Goal: Task Accomplishment & Management: Manage account settings

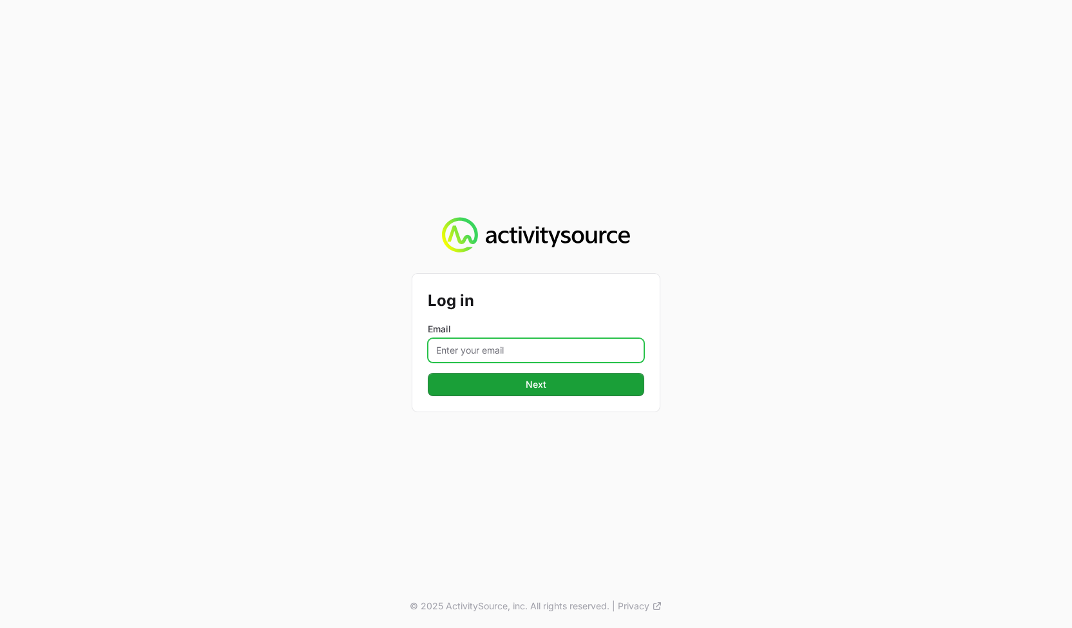
click at [575, 345] on input "Email" at bounding box center [536, 350] width 216 height 24
type input "peter@activitysource.com"
drag, startPoint x: 882, startPoint y: 387, endPoint x: 657, endPoint y: 390, distance: 224.9
click at [868, 384] on div "Log in Email peter@activitysource.com Next © 2025 ActivitySource, inc. All righ…" at bounding box center [536, 314] width 1072 height 628
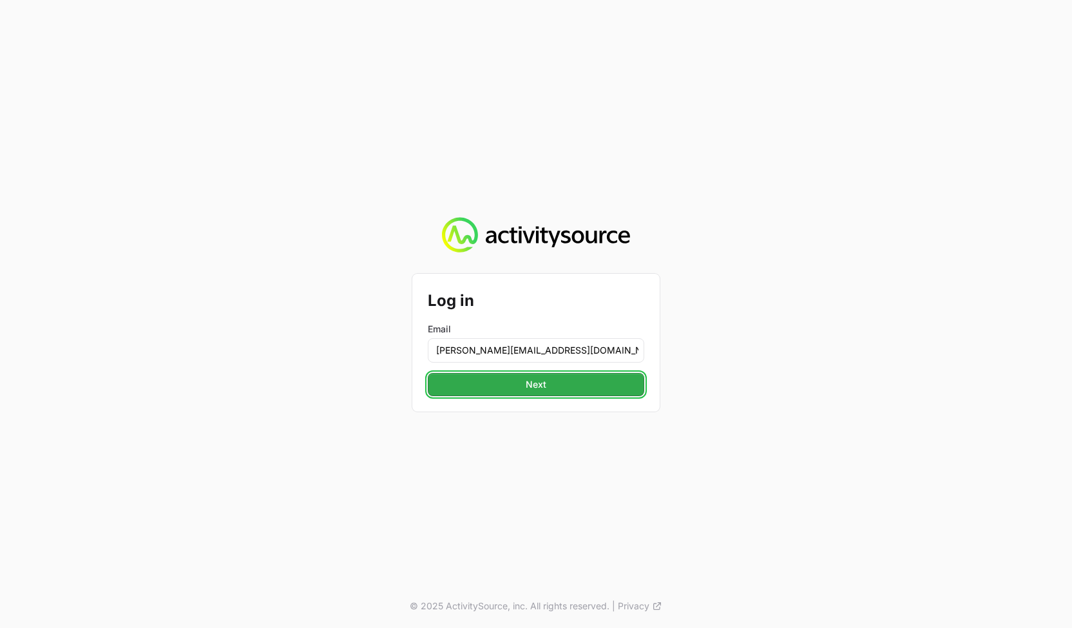
click at [568, 387] on button "Next" at bounding box center [536, 384] width 216 height 23
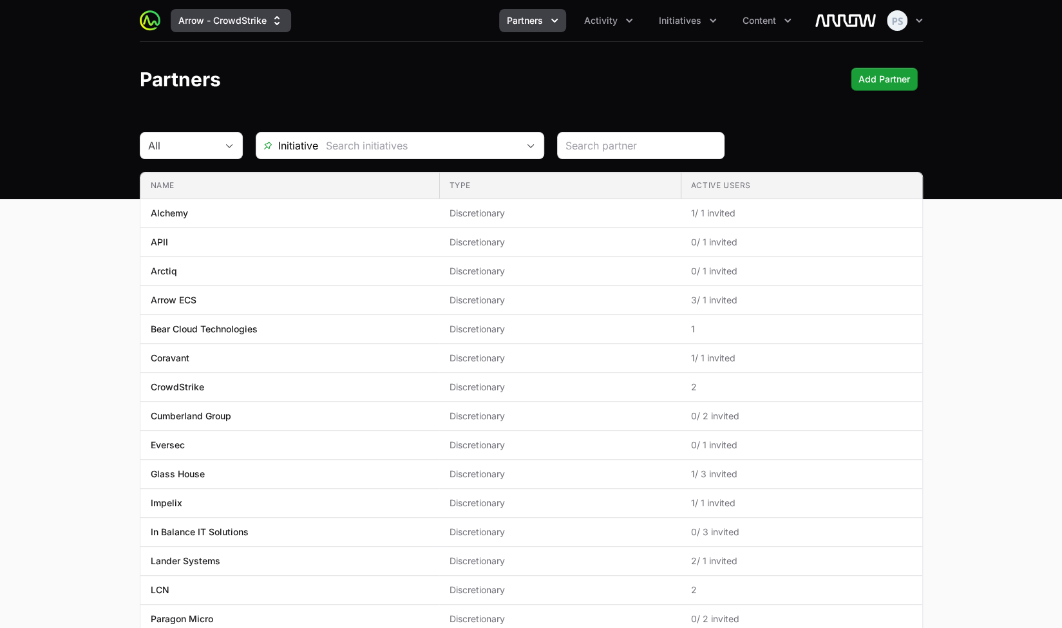
click at [255, 28] on button "Arrow - CrowdStrike" at bounding box center [231, 20] width 120 height 23
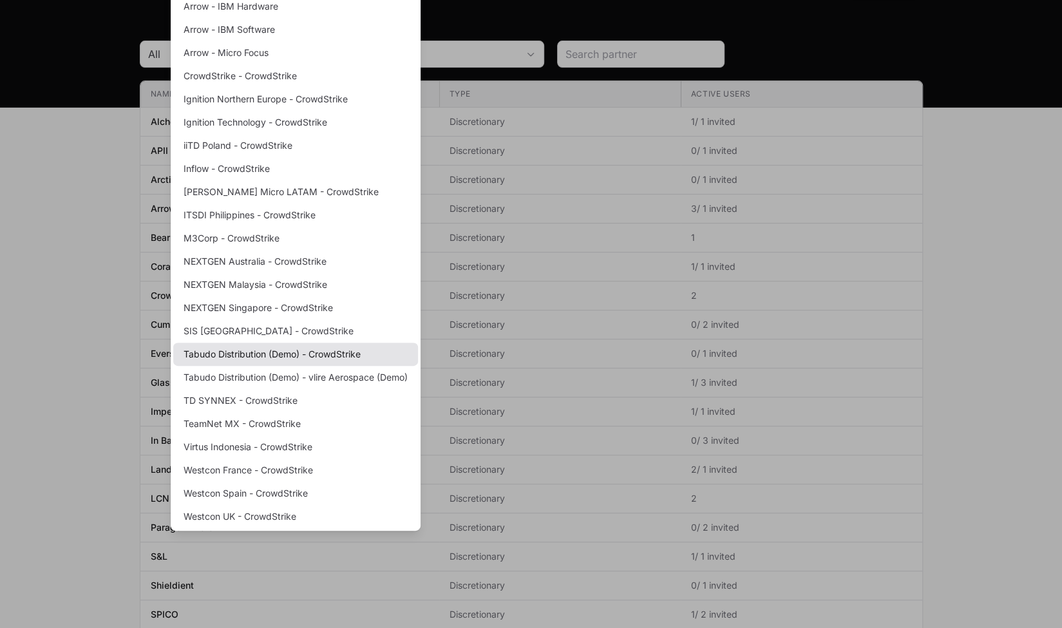
scroll to position [64, 0]
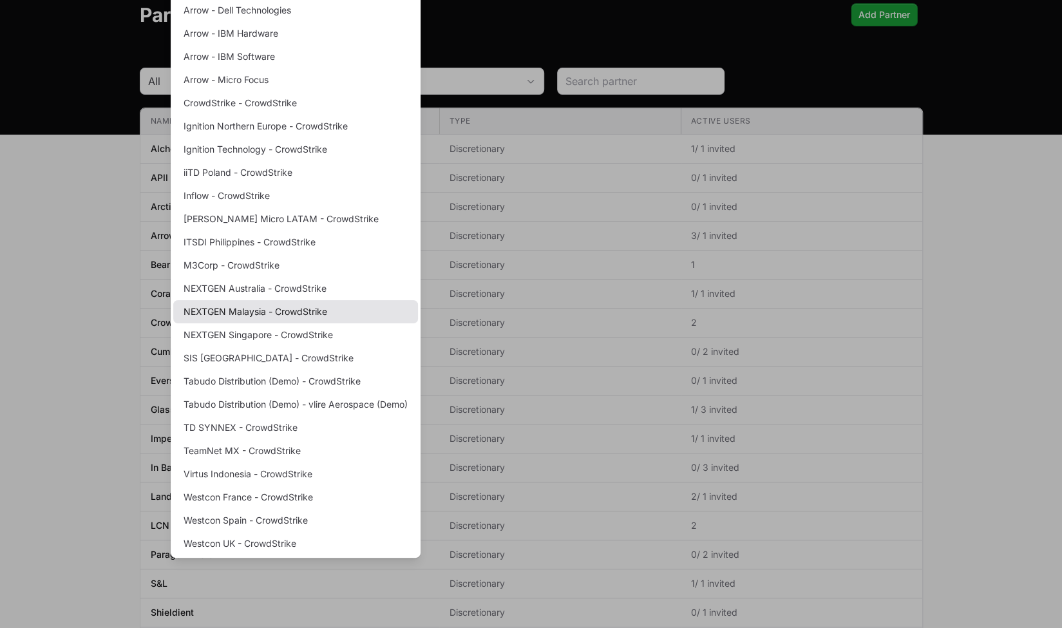
click at [258, 303] on link "NEXTGEN Malaysia - CrowdStrike" at bounding box center [295, 311] width 245 height 23
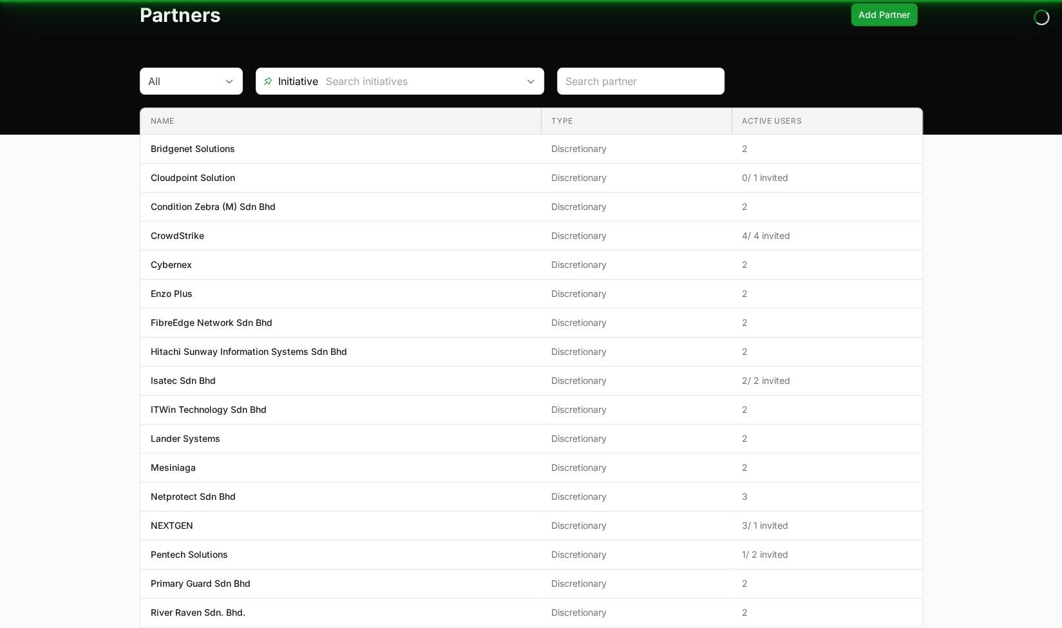
scroll to position [0, 0]
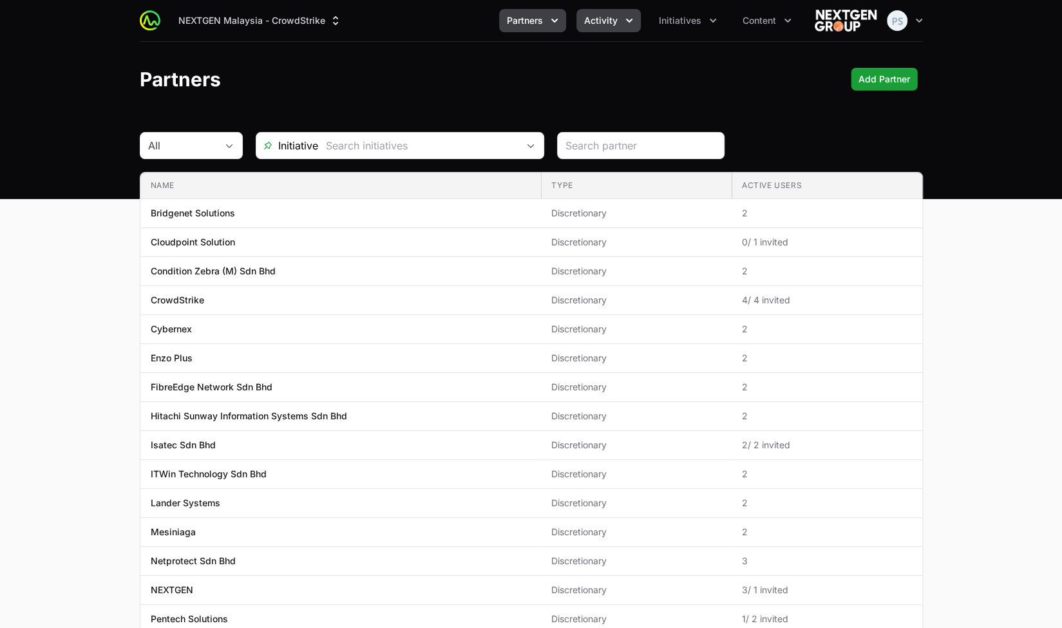
click at [600, 24] on span "Activity" at bounding box center [600, 20] width 33 height 13
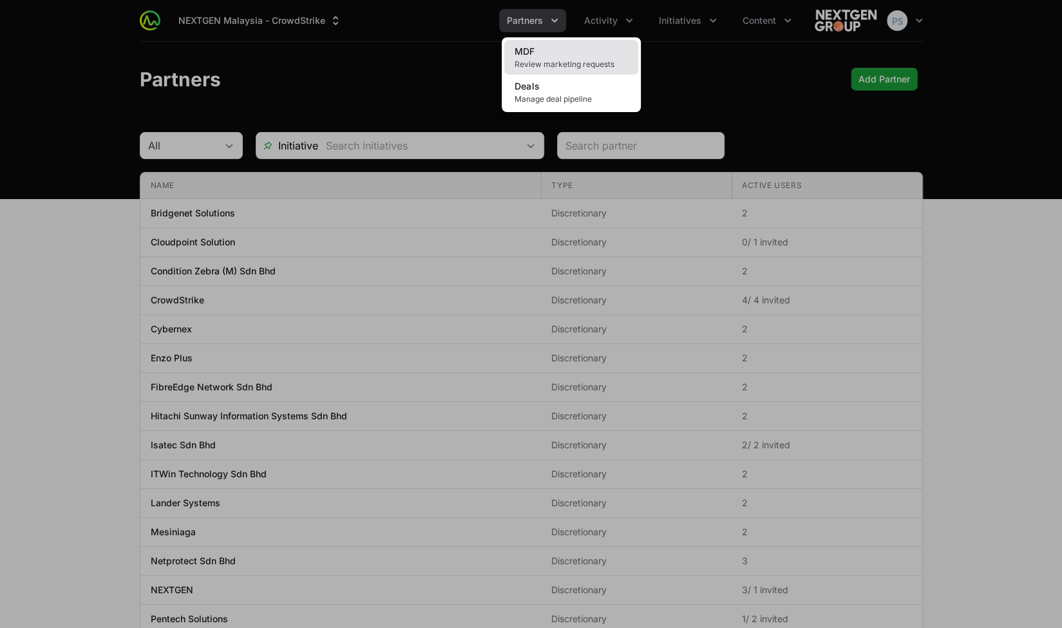
click at [562, 58] on link "MDF Review marketing requests" at bounding box center [571, 57] width 134 height 35
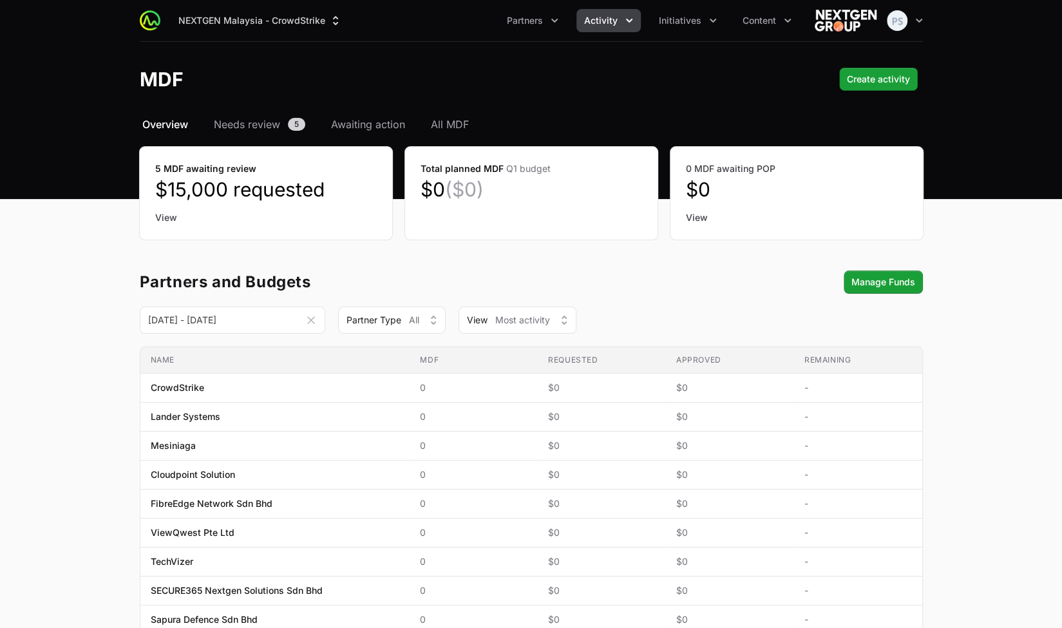
click at [616, 19] on span "Activity" at bounding box center [600, 20] width 33 height 13
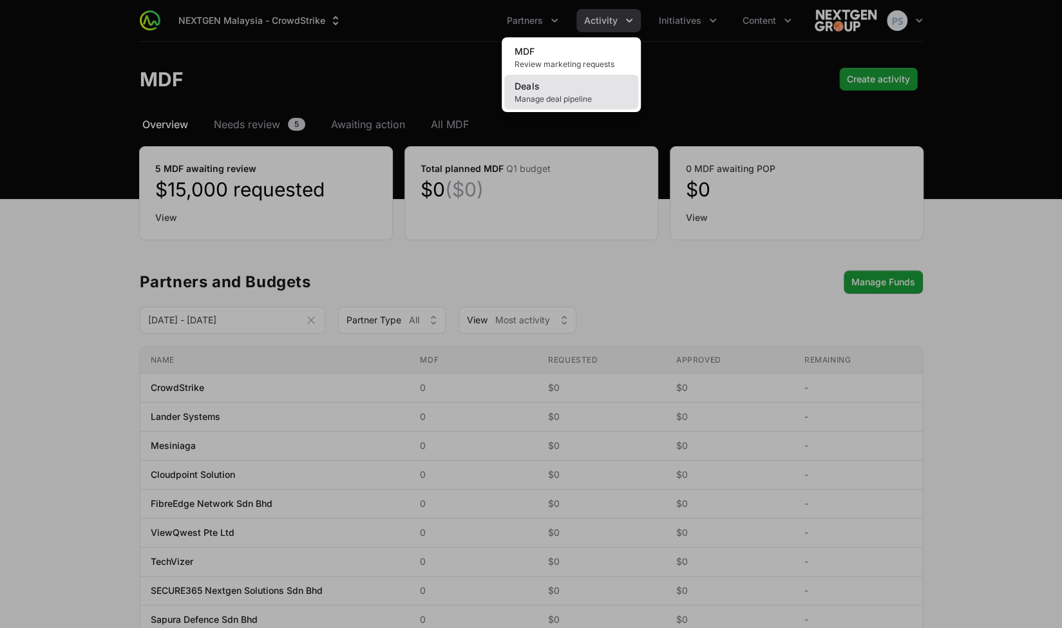
click at [576, 94] on span "Manage deal pipeline" at bounding box center [571, 99] width 113 height 10
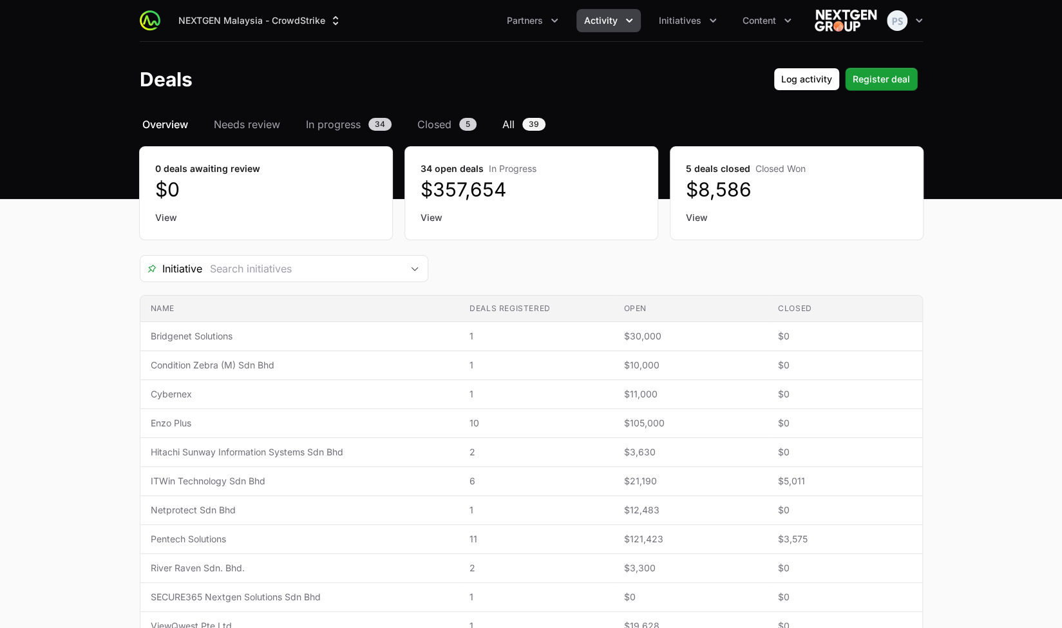
click at [518, 120] on link "All 39" at bounding box center [524, 124] width 48 height 15
click at [507, 120] on span "All" at bounding box center [508, 124] width 12 height 15
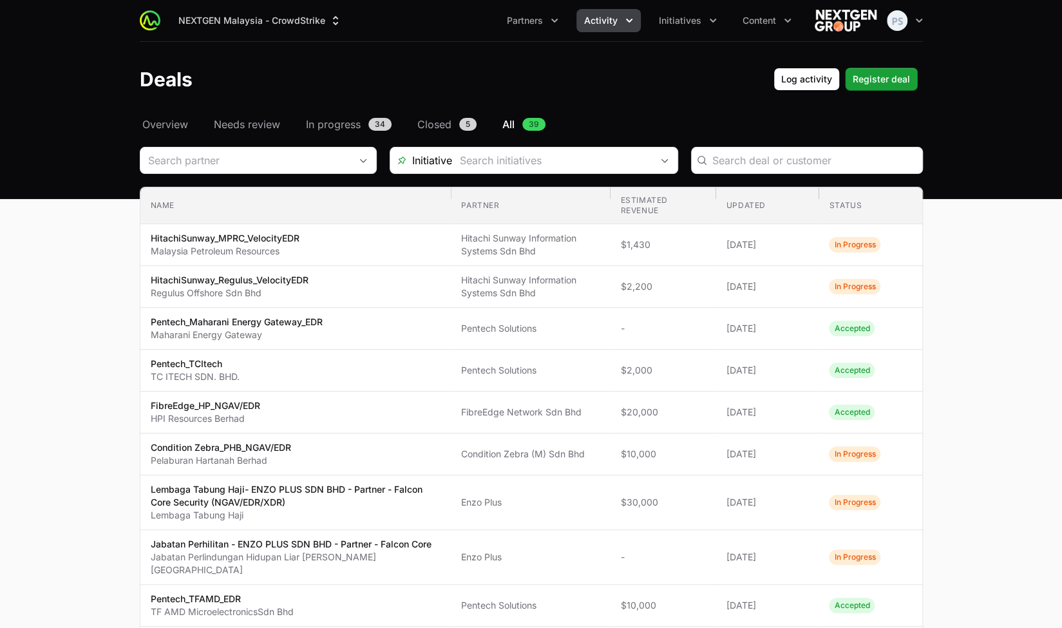
click at [604, 24] on span "Activity" at bounding box center [600, 20] width 33 height 13
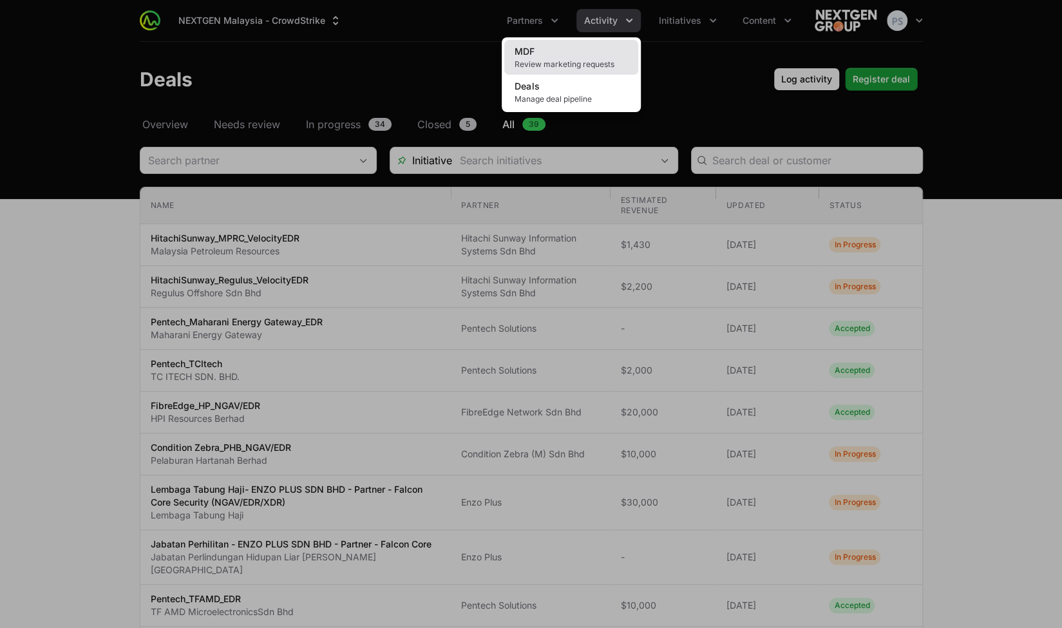
click at [582, 47] on link "MDF Review marketing requests" at bounding box center [571, 57] width 134 height 35
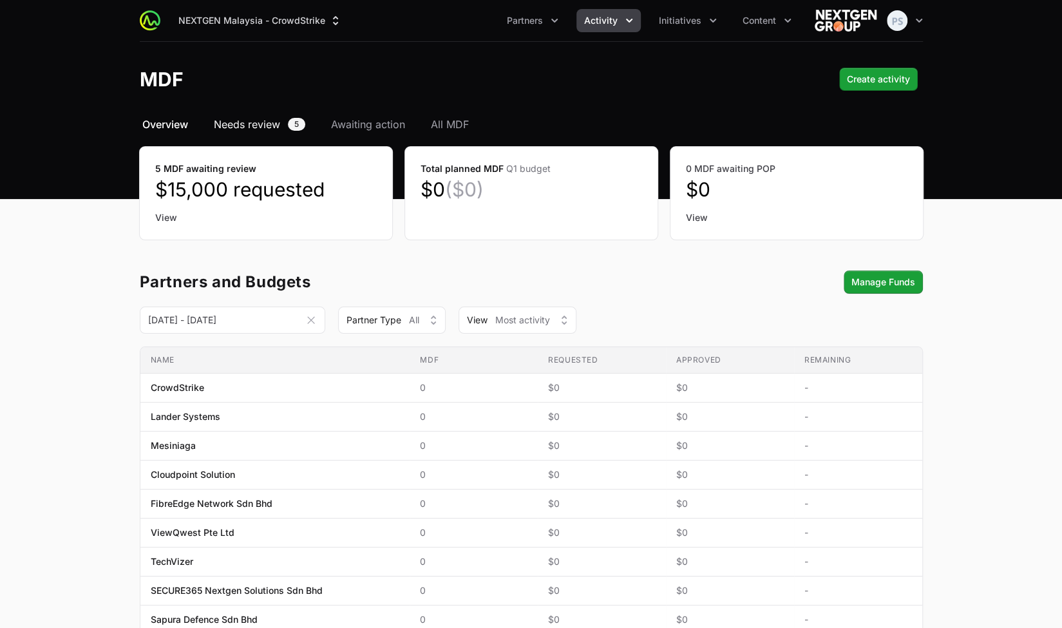
click at [272, 126] on span "Needs review" at bounding box center [247, 124] width 66 height 15
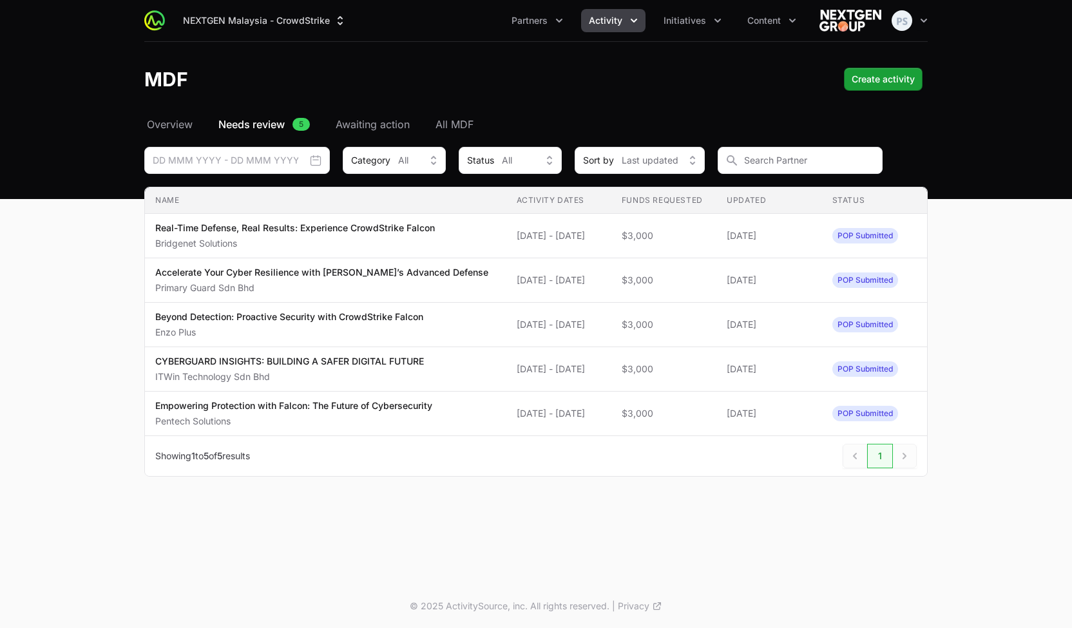
click at [694, 84] on div "MDF Create activity" at bounding box center [535, 79] width 783 height 23
click at [615, 20] on span "Activity" at bounding box center [605, 20] width 33 height 13
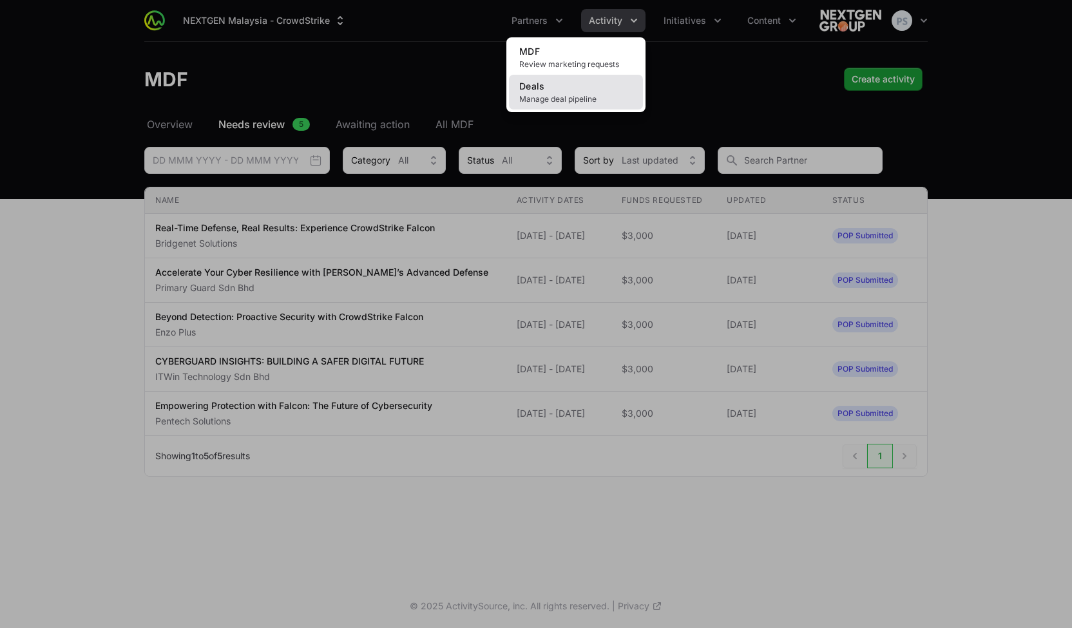
click at [573, 91] on link "Deals Manage deal pipeline" at bounding box center [576, 92] width 134 height 35
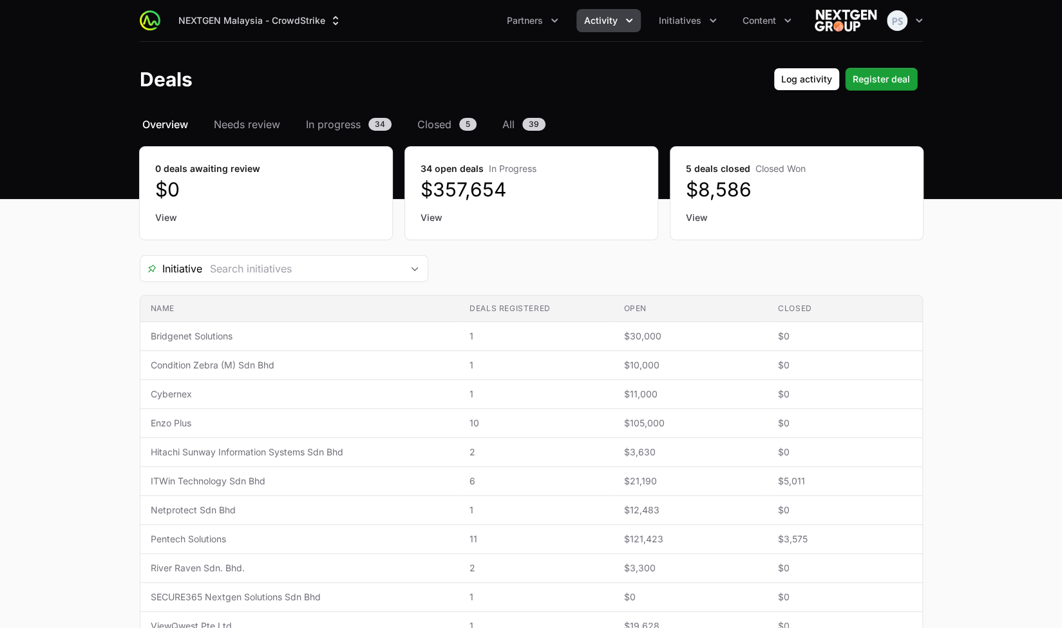
drag, startPoint x: 689, startPoint y: 103, endPoint x: 671, endPoint y: 38, distance: 67.5
click at [688, 98] on header "Deals Log activity Register deal" at bounding box center [531, 79] width 1062 height 75
click at [671, 34] on div "NEXTGEN Malaysia - CrowdStrike Partners Activity Initiatives Content Open user …" at bounding box center [531, 20] width 783 height 41
click at [671, 25] on span "Initiatives" at bounding box center [680, 20] width 43 height 13
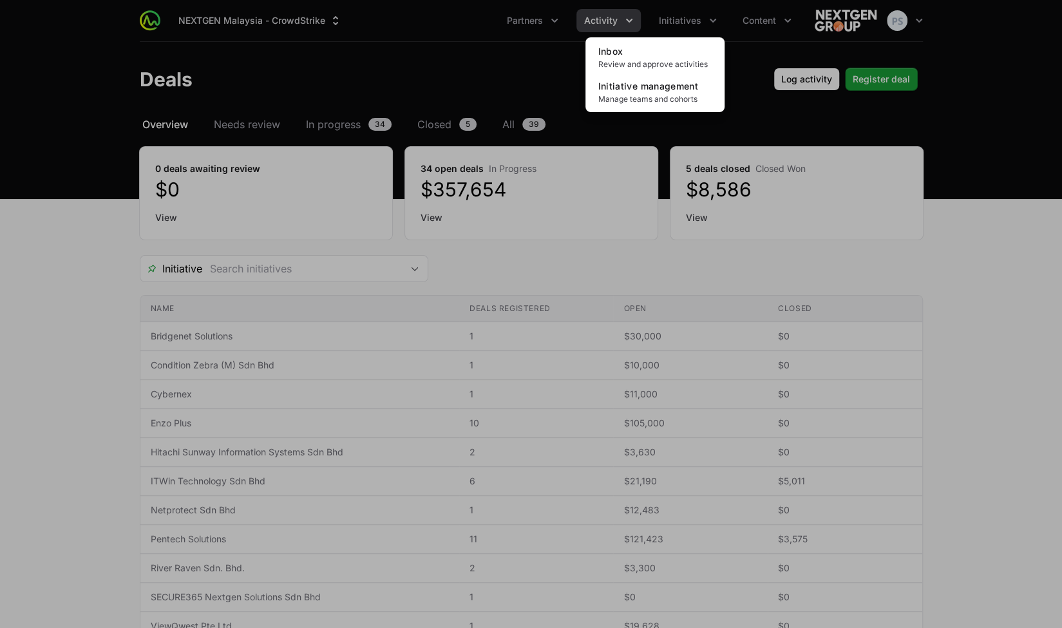
click at [463, 52] on div "Initiatives menu" at bounding box center [531, 314] width 1062 height 628
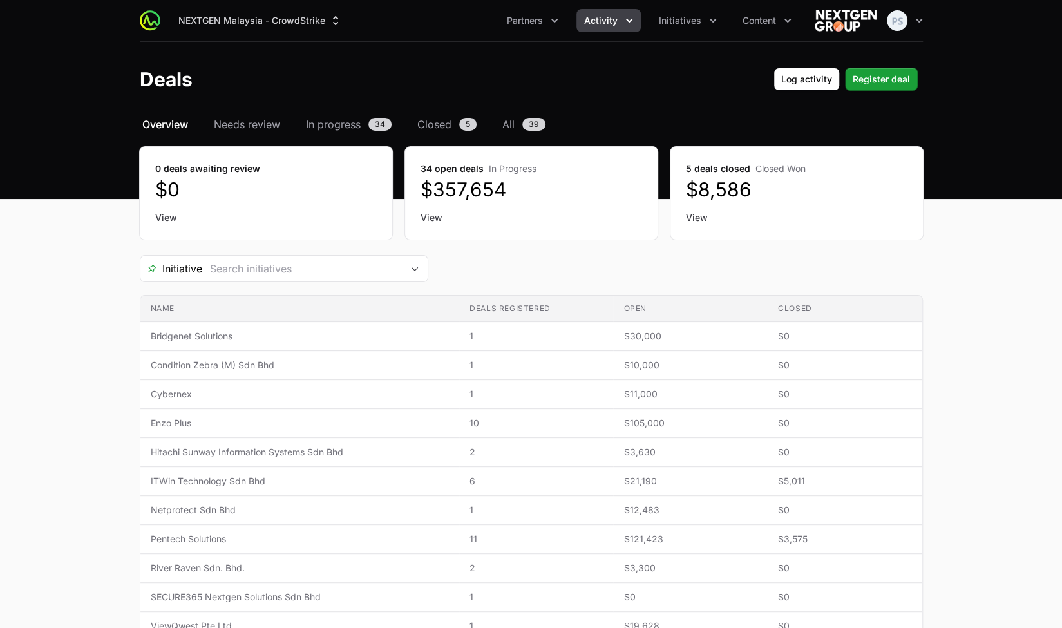
click at [664, 33] on div "NEXTGEN Malaysia - CrowdStrike Partners Activity Initiatives Content Open user …" at bounding box center [531, 20] width 783 height 41
click at [676, 18] on span "Initiatives" at bounding box center [680, 20] width 43 height 13
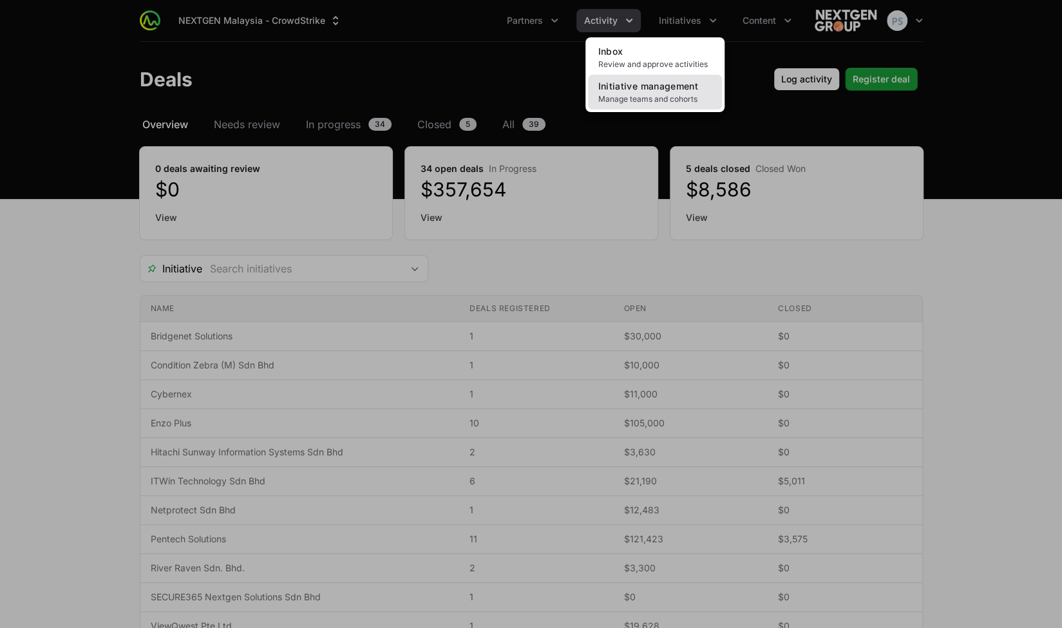
click at [657, 87] on span "Initiative management" at bounding box center [648, 86] width 100 height 11
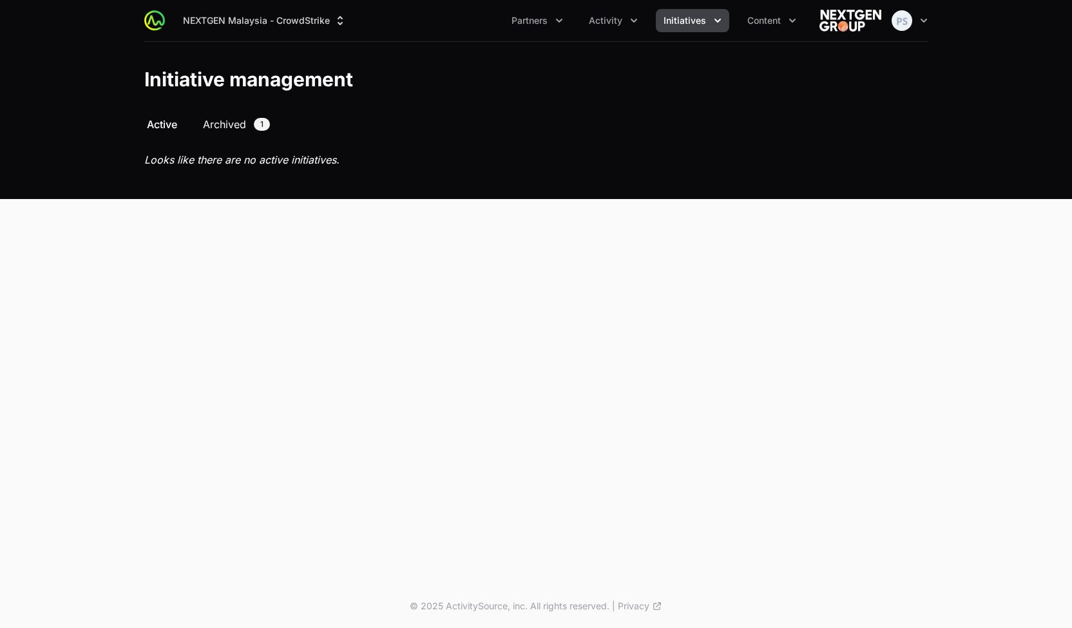
click at [238, 123] on span "Archived" at bounding box center [224, 124] width 43 height 15
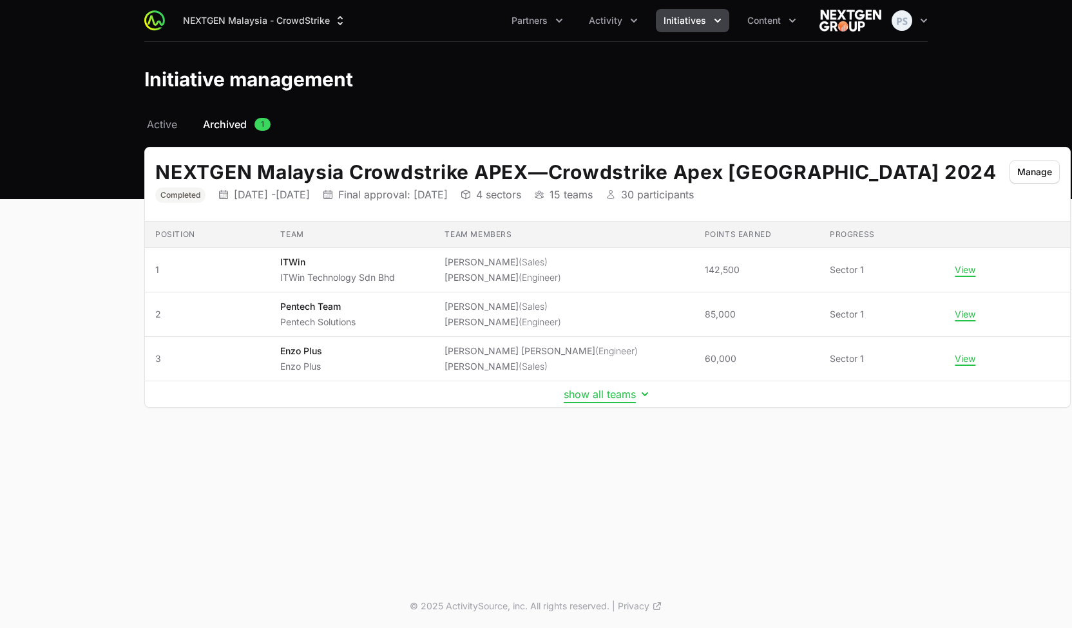
click at [564, 397] on button "show all teams" at bounding box center [608, 394] width 88 height 13
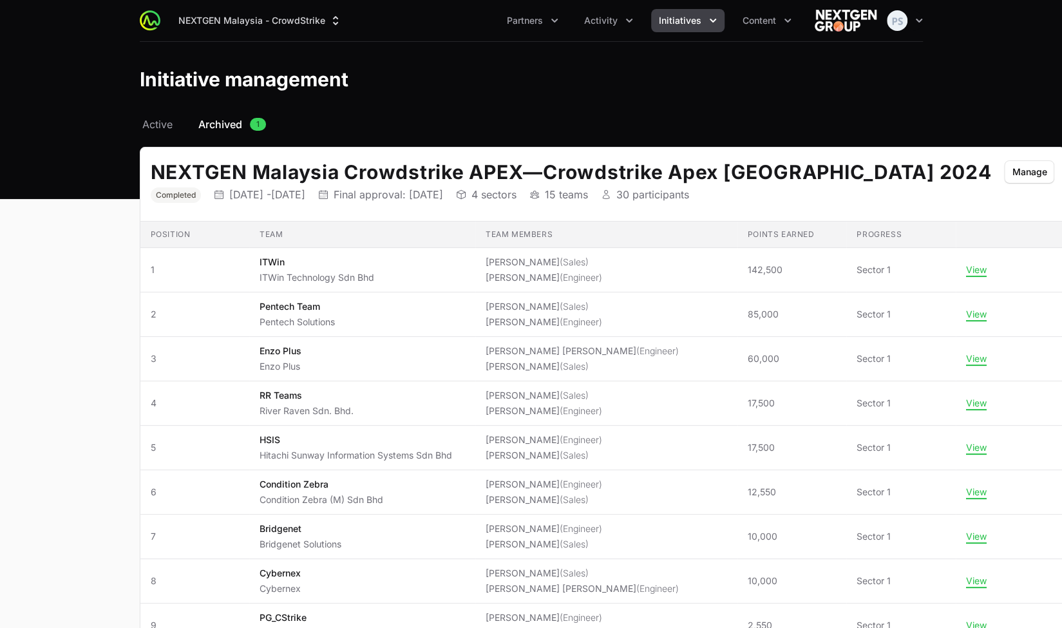
click at [629, 97] on header "Initiative management" at bounding box center [531, 79] width 1062 height 75
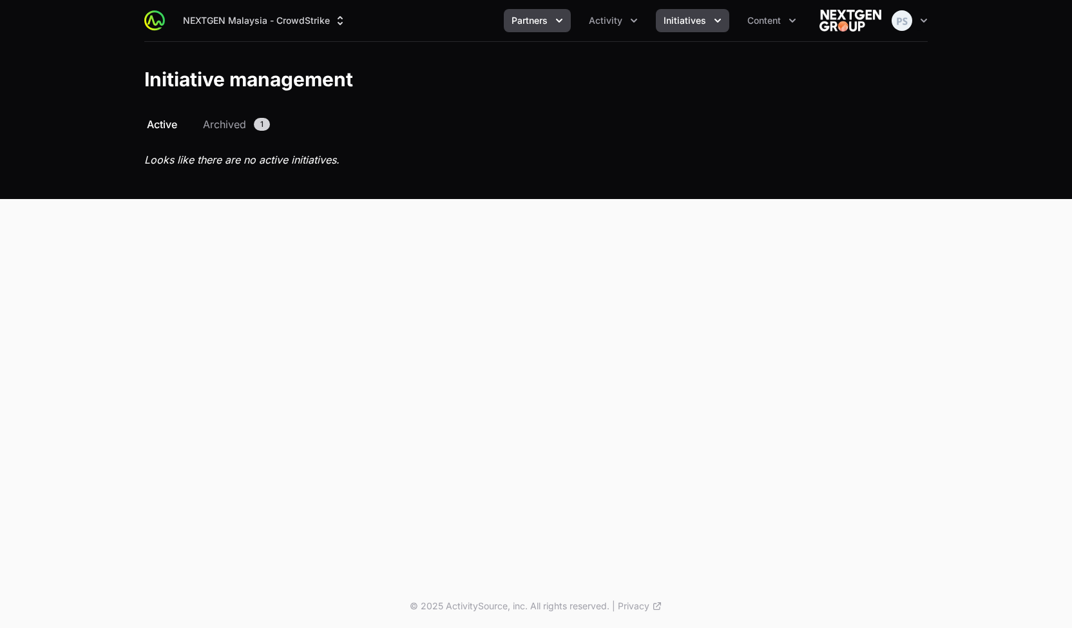
click at [542, 32] on button "Partners" at bounding box center [537, 20] width 67 height 23
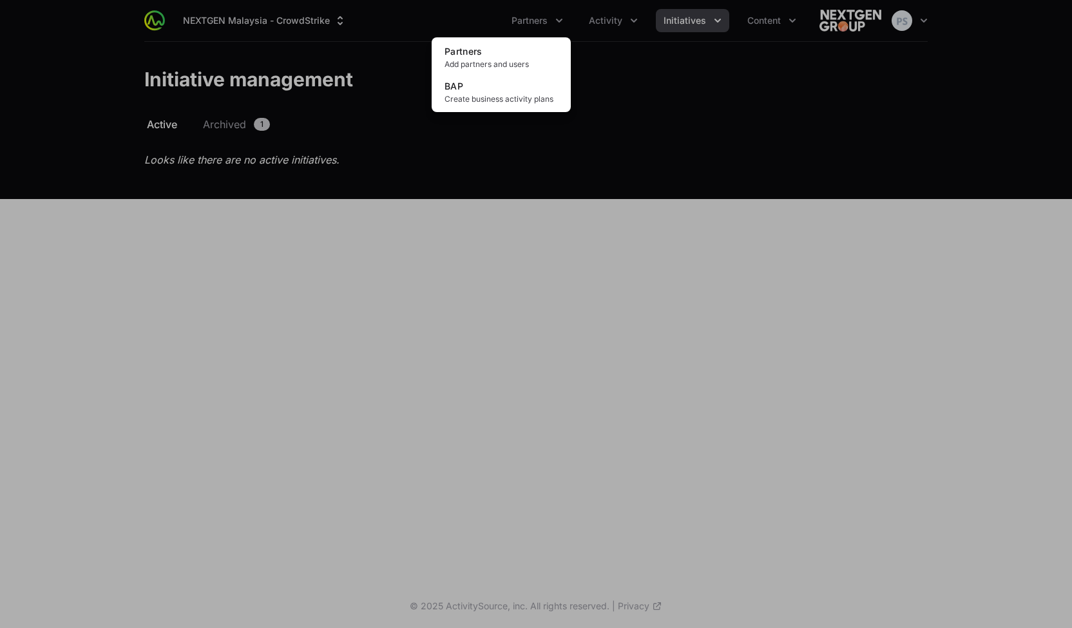
click at [756, 72] on div "Partners menu" at bounding box center [536, 314] width 1072 height 628
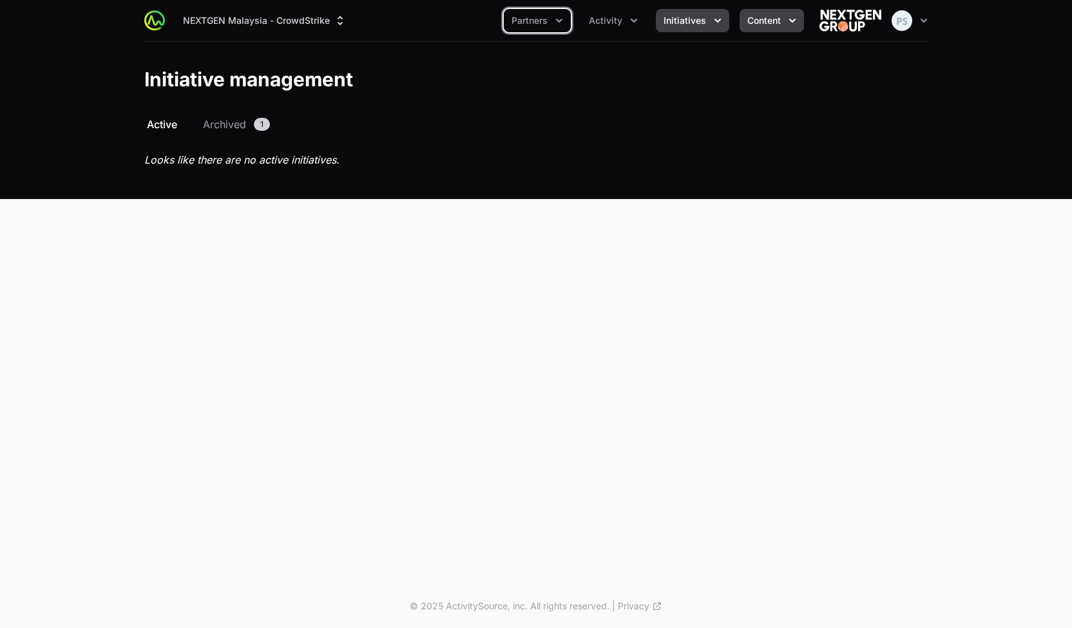
click at [760, 17] on span "Content" at bounding box center [763, 20] width 33 height 13
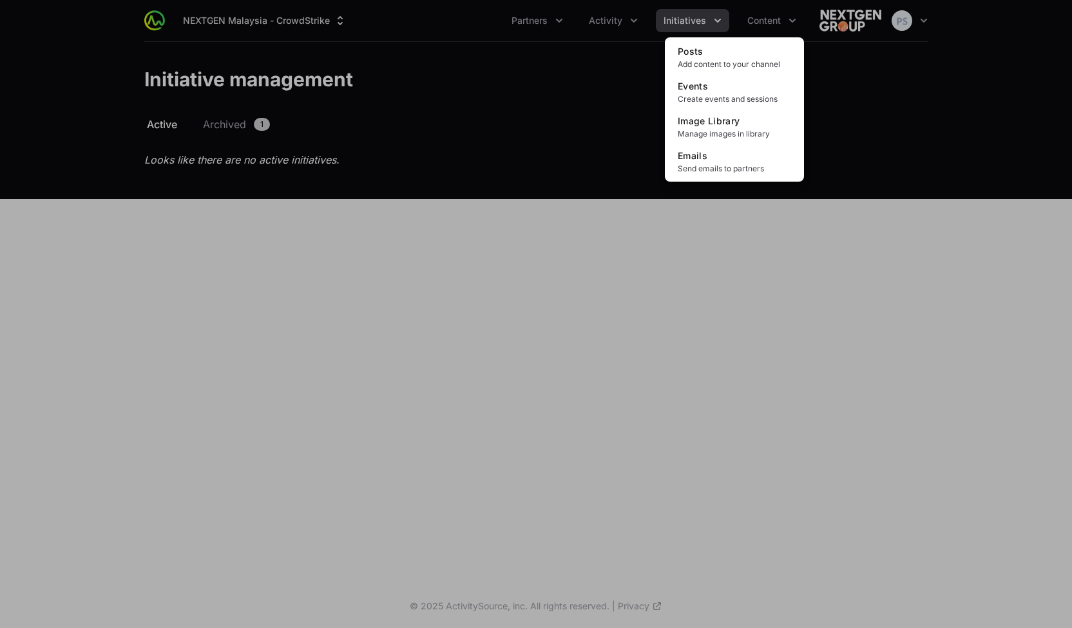
drag, startPoint x: 547, startPoint y: 55, endPoint x: 571, endPoint y: 50, distance: 24.4
click at [550, 55] on div "Content menu" at bounding box center [536, 314] width 1072 height 628
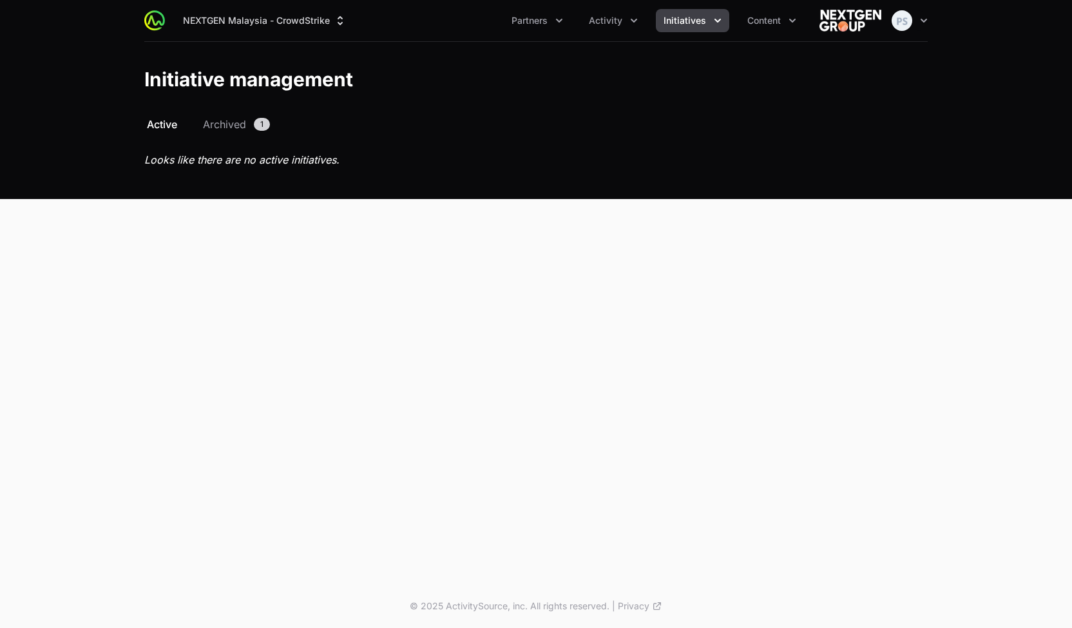
click at [586, 32] on div "NEXTGEN Malaysia - CrowdStrike Partners Activity Initiatives Content Open user …" at bounding box center [535, 20] width 783 height 41
click at [602, 24] on span "Activity" at bounding box center [605, 20] width 33 height 13
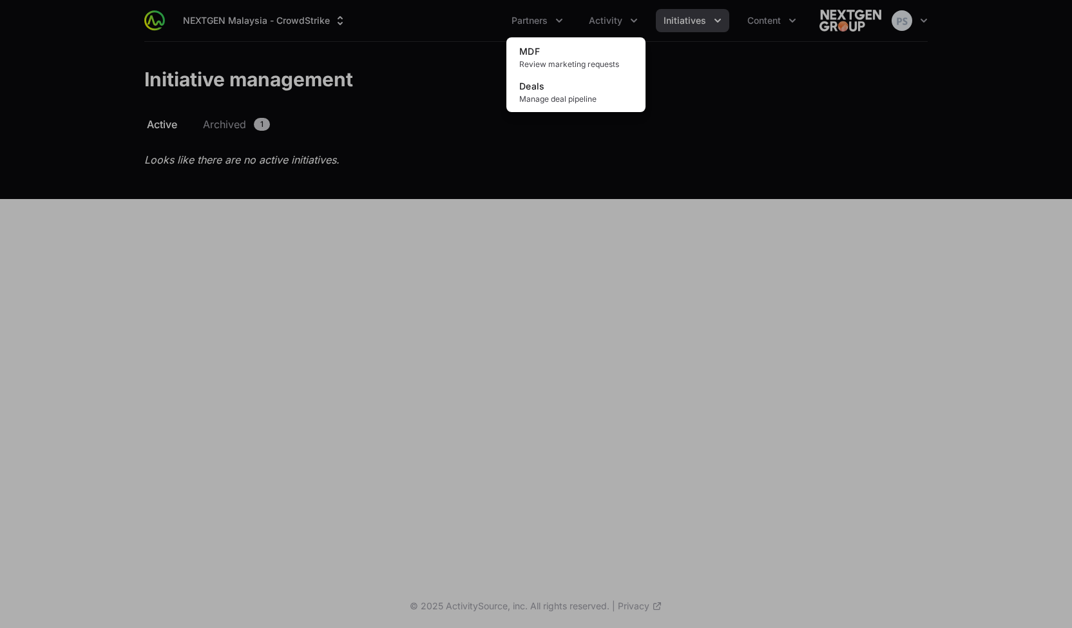
click at [539, 23] on div "Activity menu" at bounding box center [536, 314] width 1072 height 628
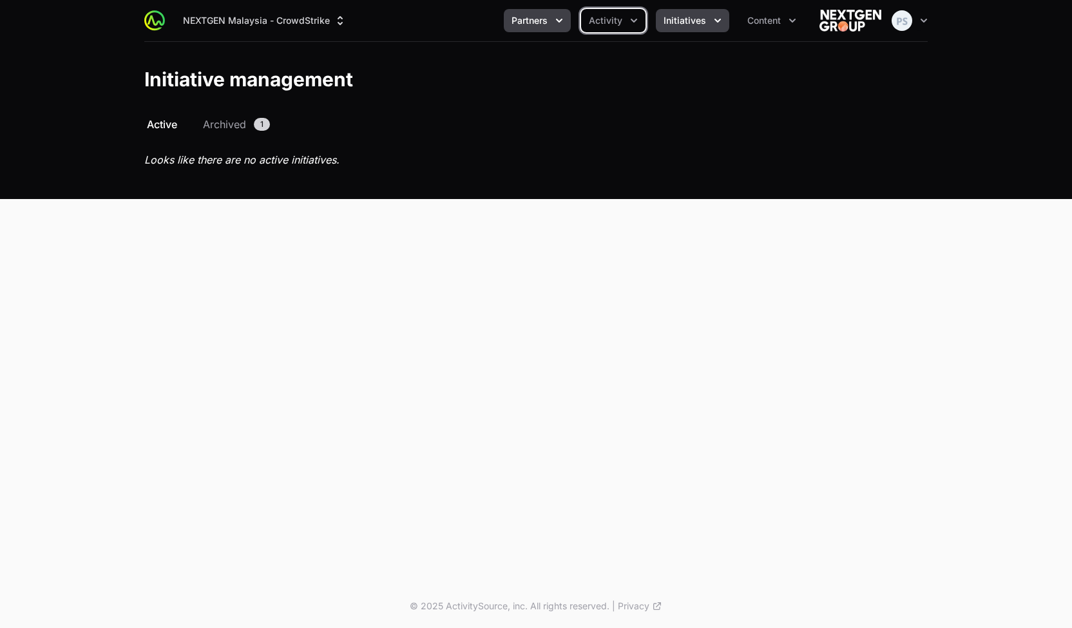
click at [530, 18] on span "Partners" at bounding box center [530, 20] width 36 height 13
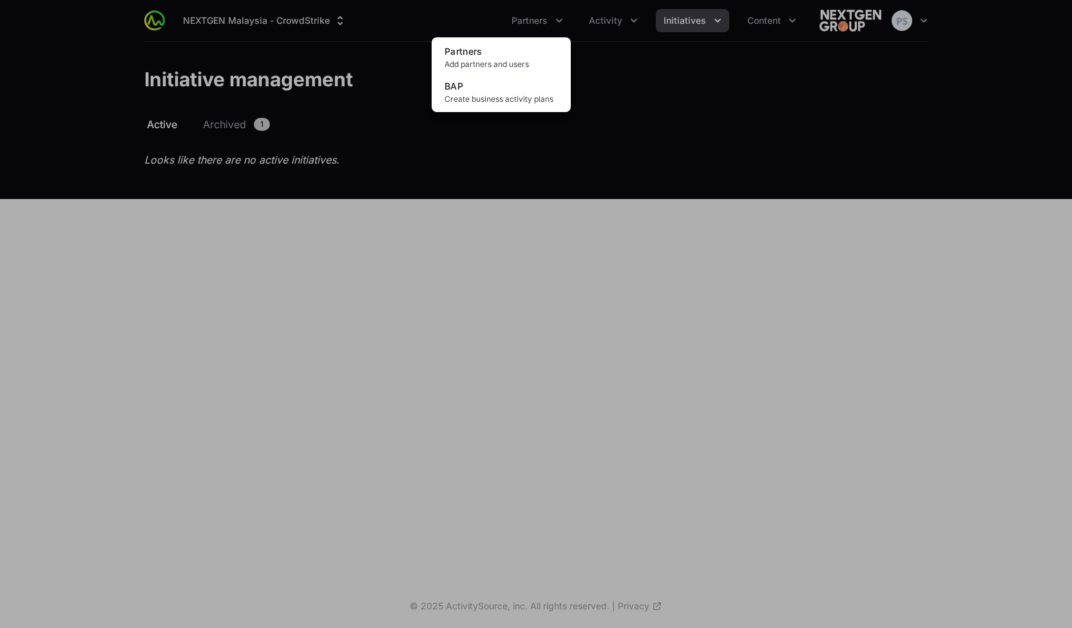
click at [723, 82] on div "Partners menu" at bounding box center [536, 314] width 1072 height 628
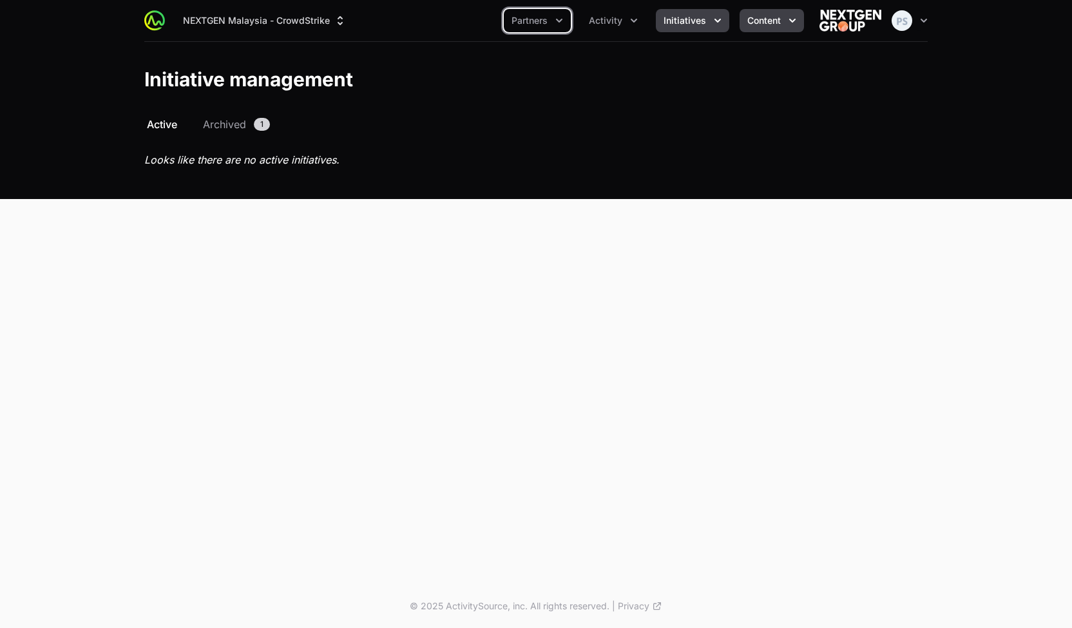
click at [743, 20] on button "Content" at bounding box center [772, 20] width 64 height 23
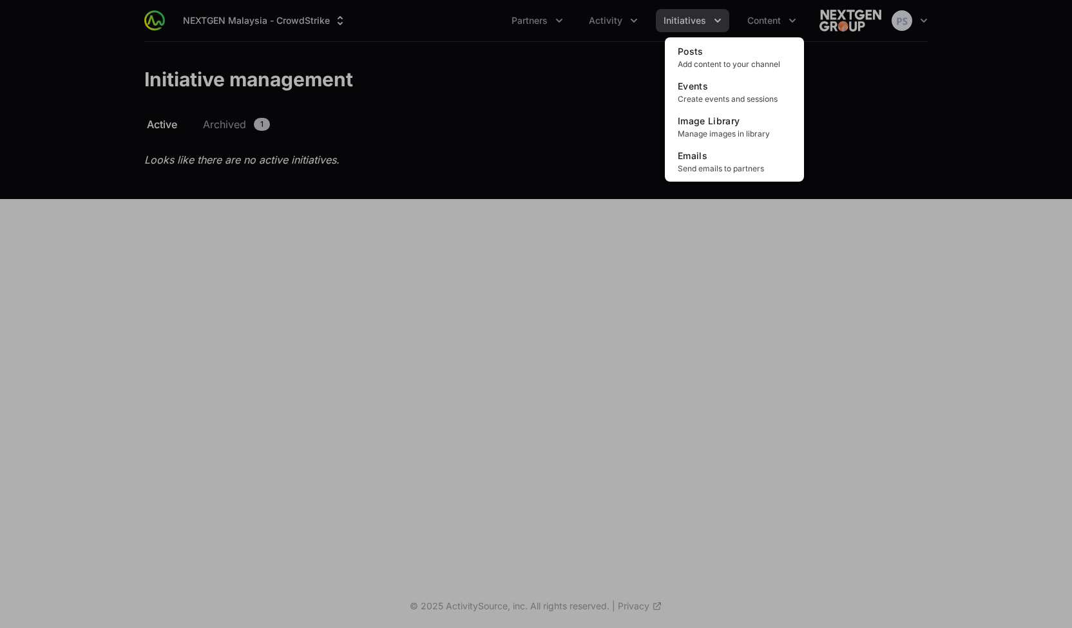
click at [562, 26] on div "Content menu" at bounding box center [536, 314] width 1072 height 628
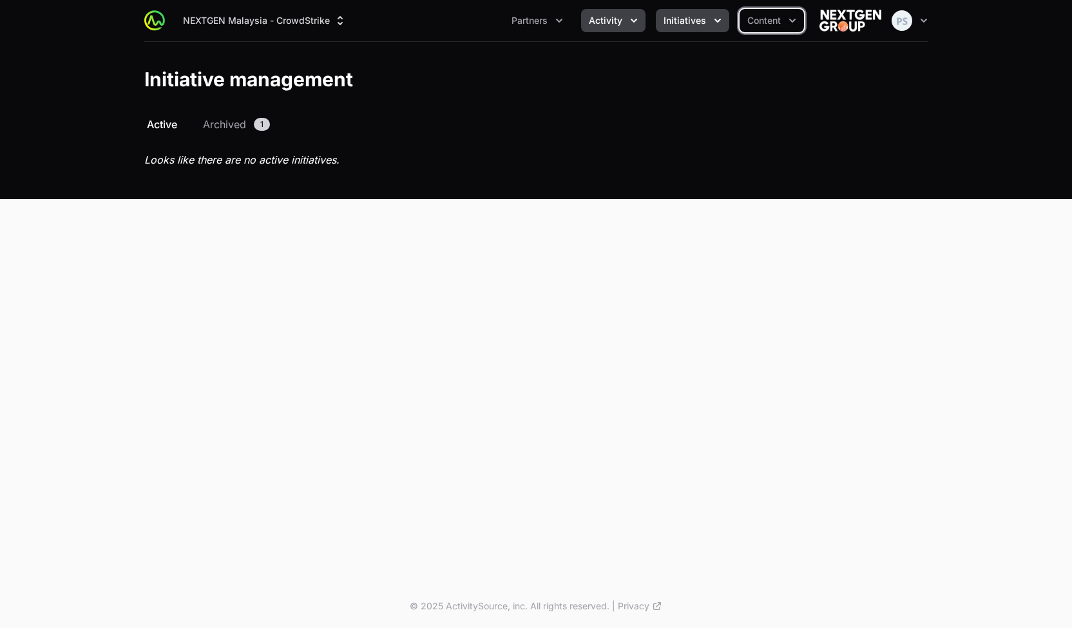
click at [602, 24] on span "Activity" at bounding box center [605, 20] width 33 height 13
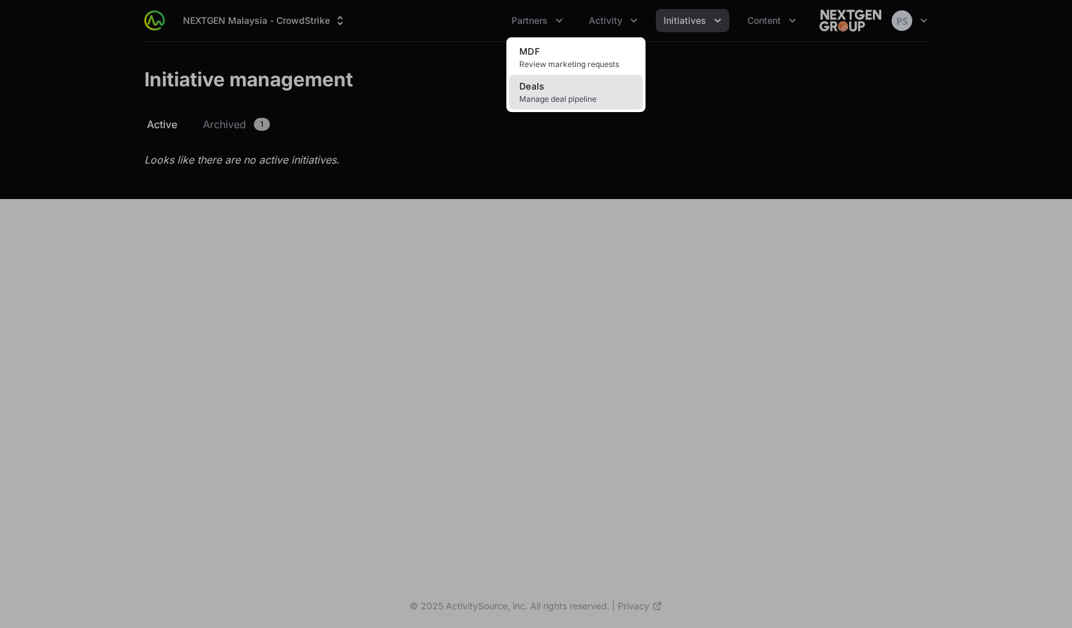
click at [549, 97] on span "Manage deal pipeline" at bounding box center [575, 99] width 113 height 10
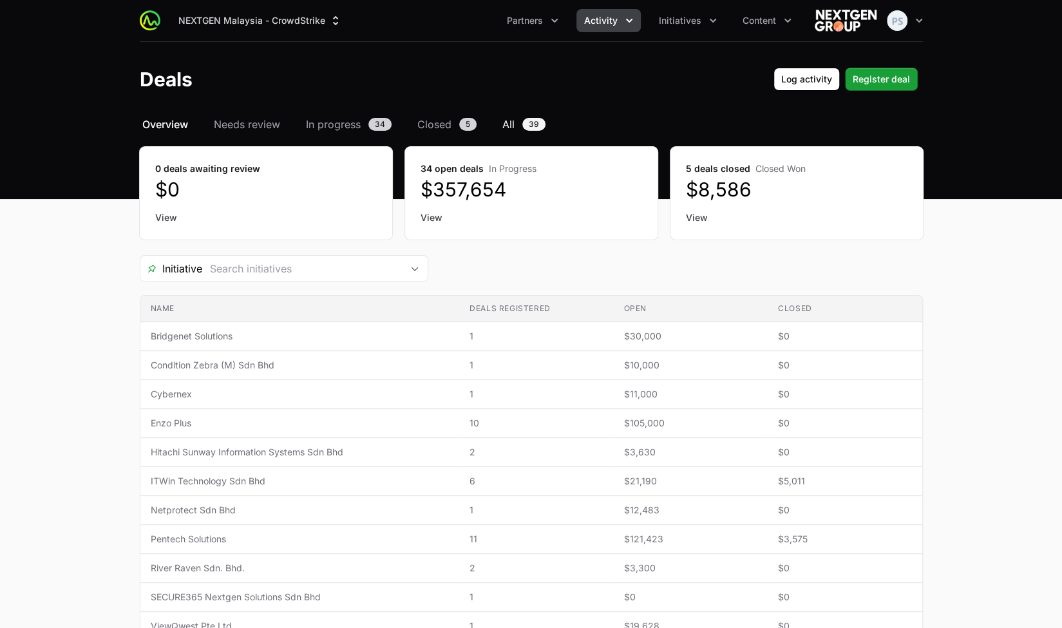
click at [508, 121] on span "All" at bounding box center [508, 124] width 12 height 15
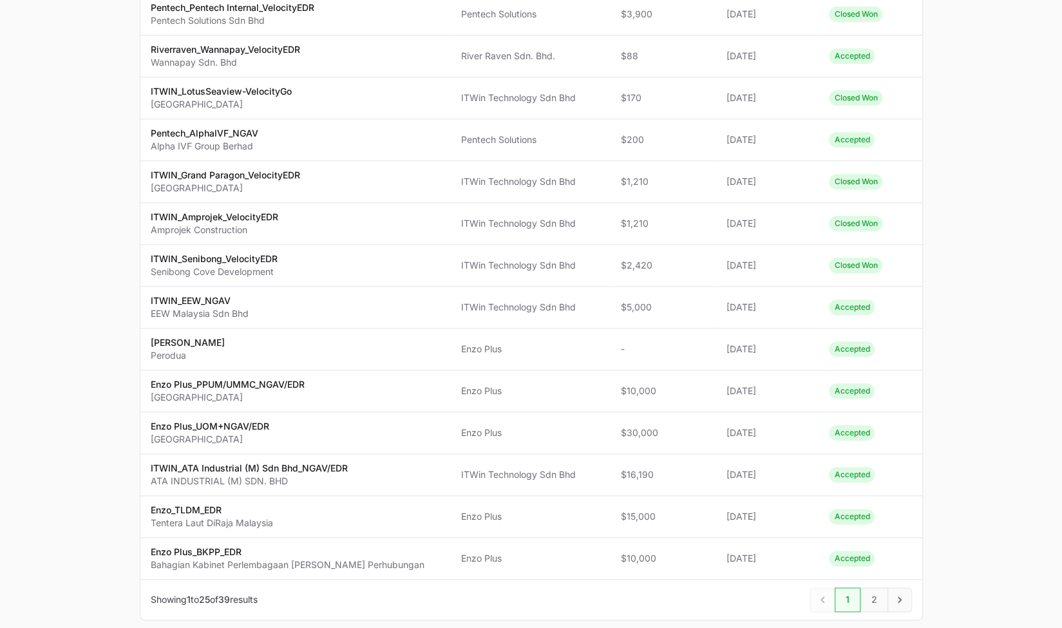
scroll to position [764, 0]
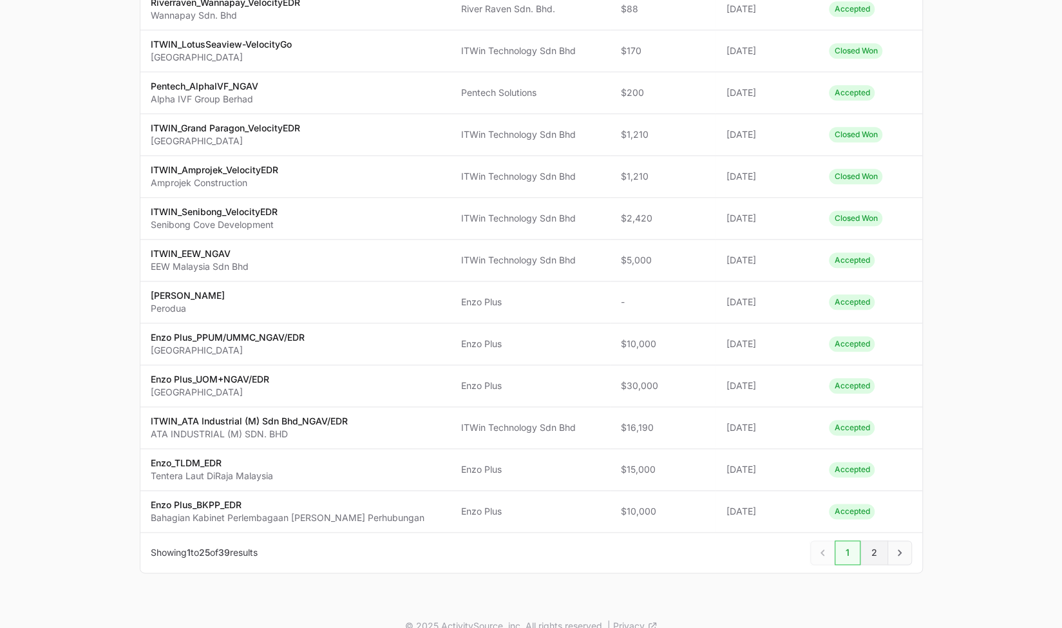
click at [874, 541] on span "2" at bounding box center [875, 553] width 28 height 24
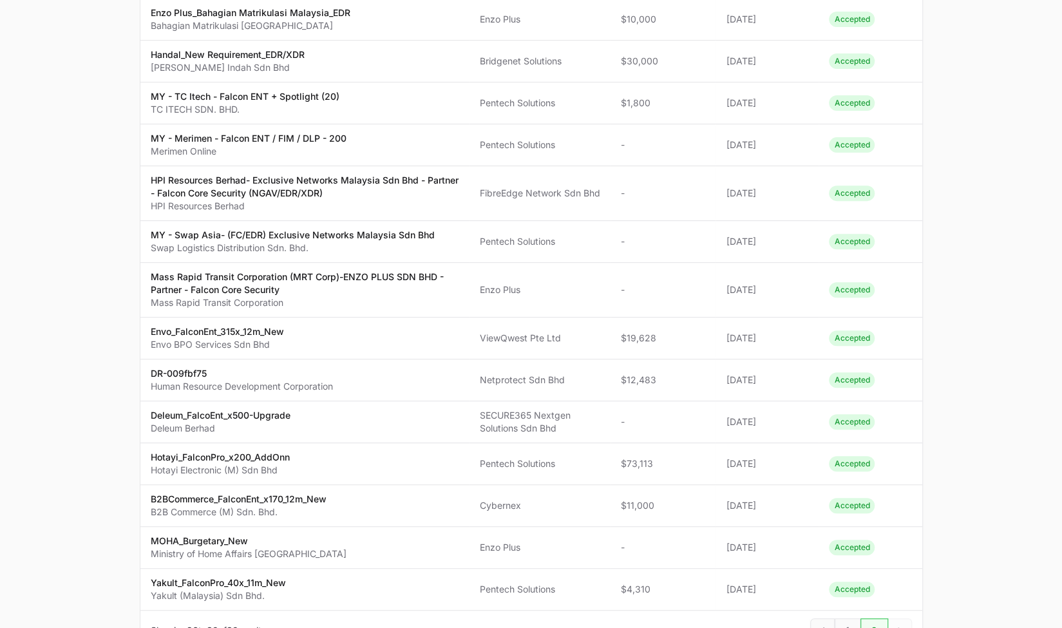
scroll to position [318, 0]
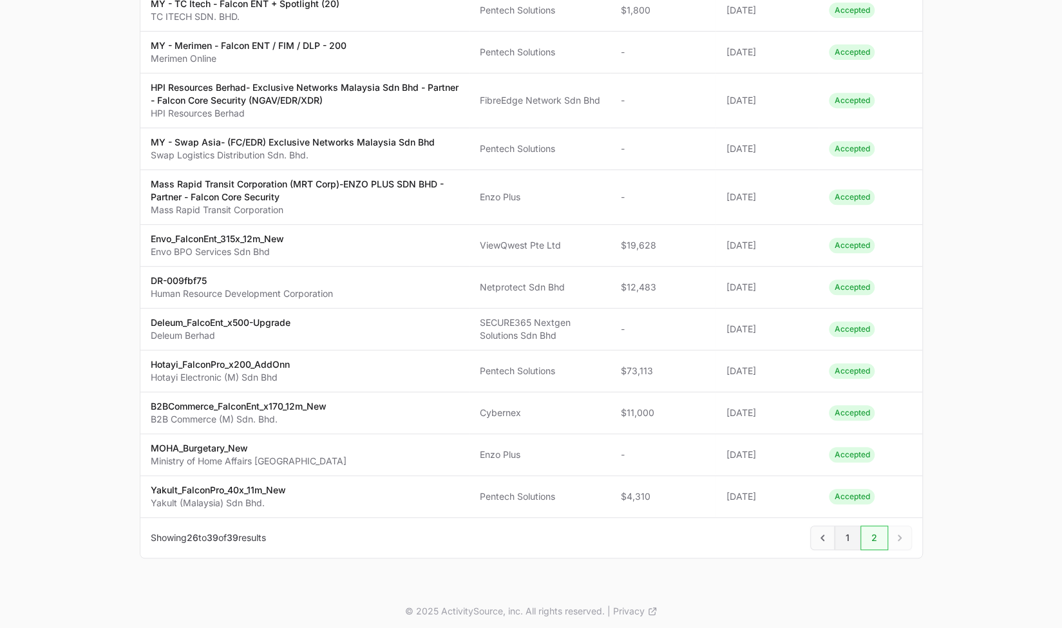
click at [848, 533] on span "1" at bounding box center [848, 538] width 26 height 24
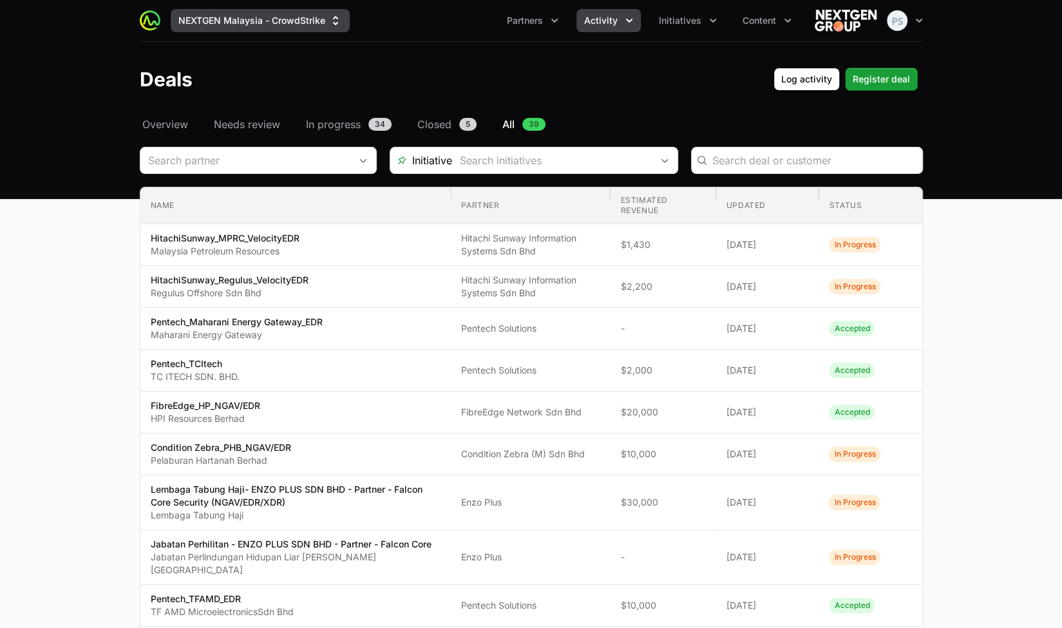
click at [320, 17] on button "NEXTGEN Malaysia - CrowdStrike" at bounding box center [260, 20] width 179 height 23
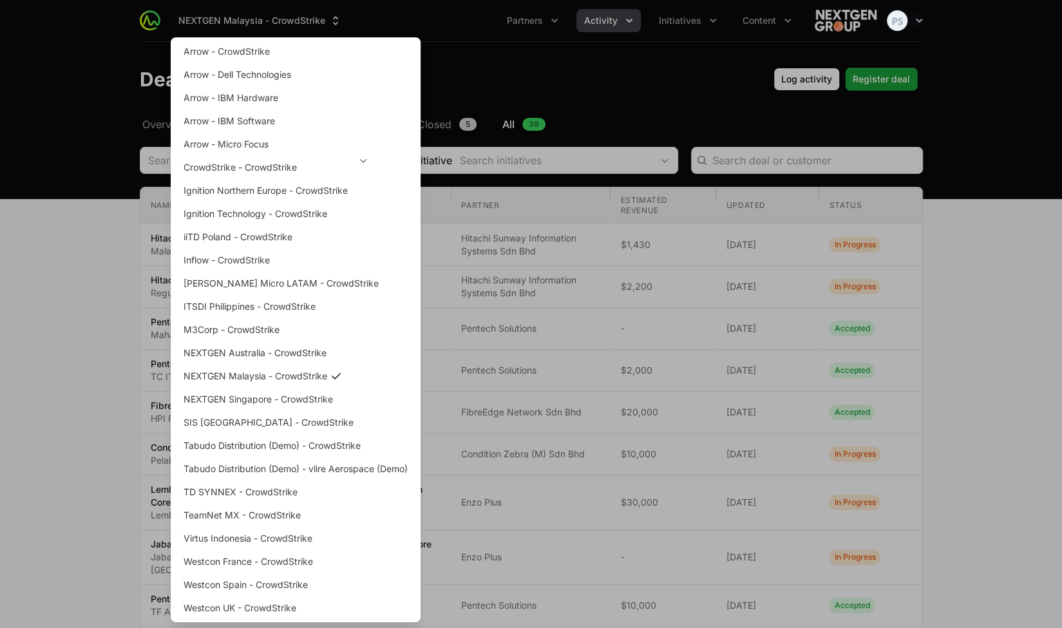
click at [449, 25] on div "Supplier switch menu" at bounding box center [531, 314] width 1062 height 628
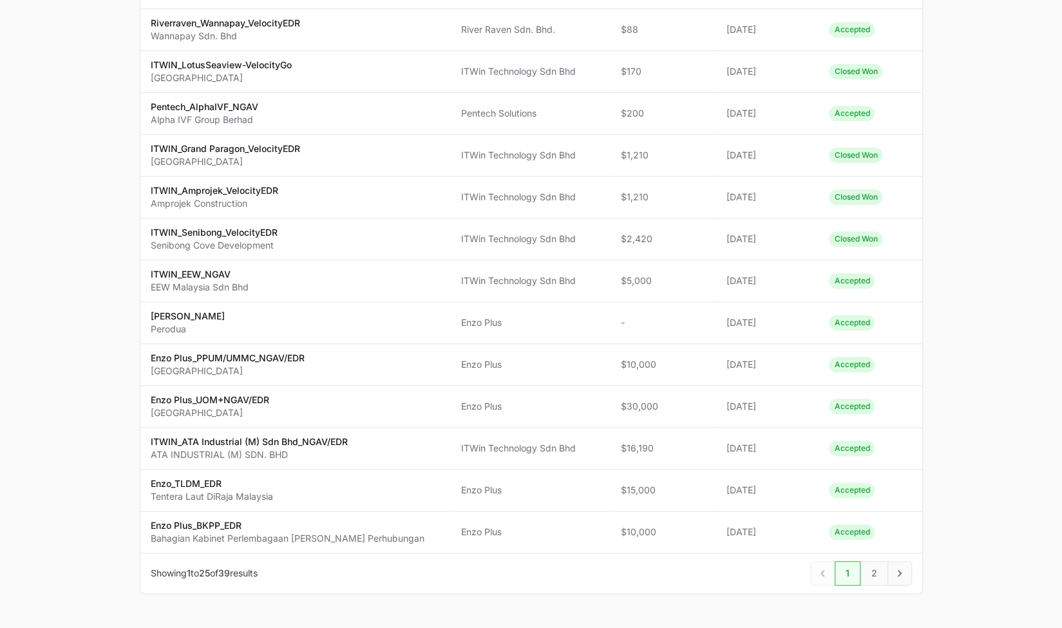
scroll to position [764, 0]
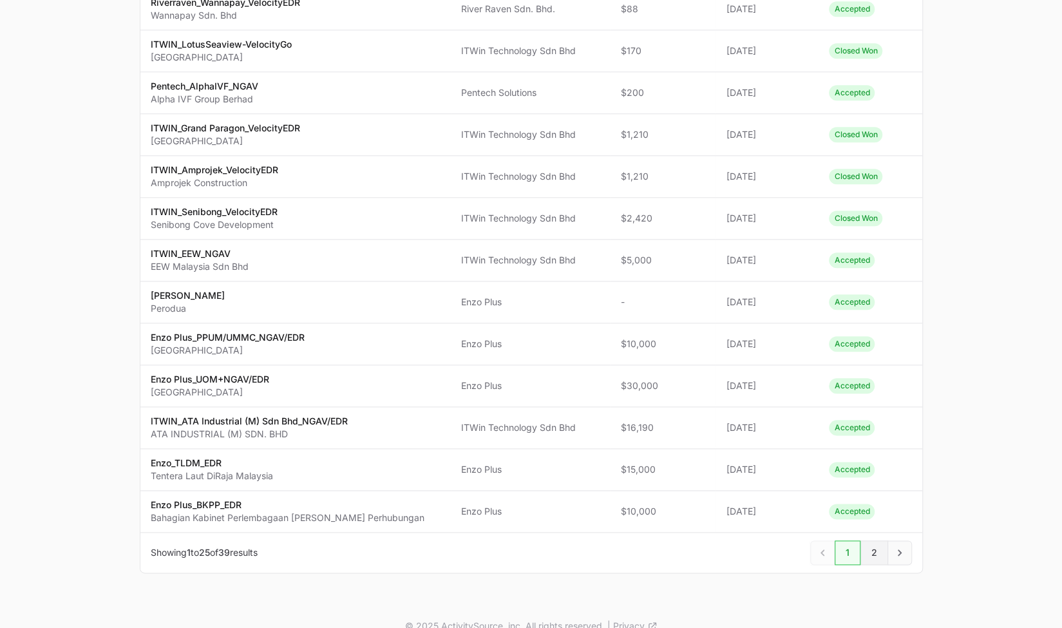
click at [875, 541] on span "2" at bounding box center [875, 553] width 28 height 24
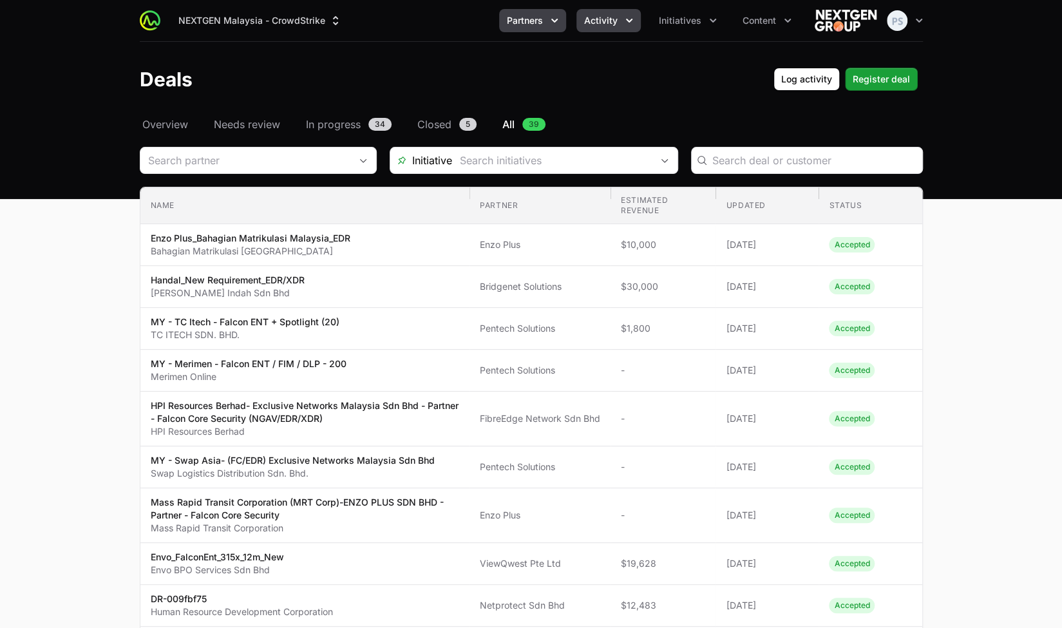
click at [533, 28] on button "Partners" at bounding box center [532, 20] width 67 height 23
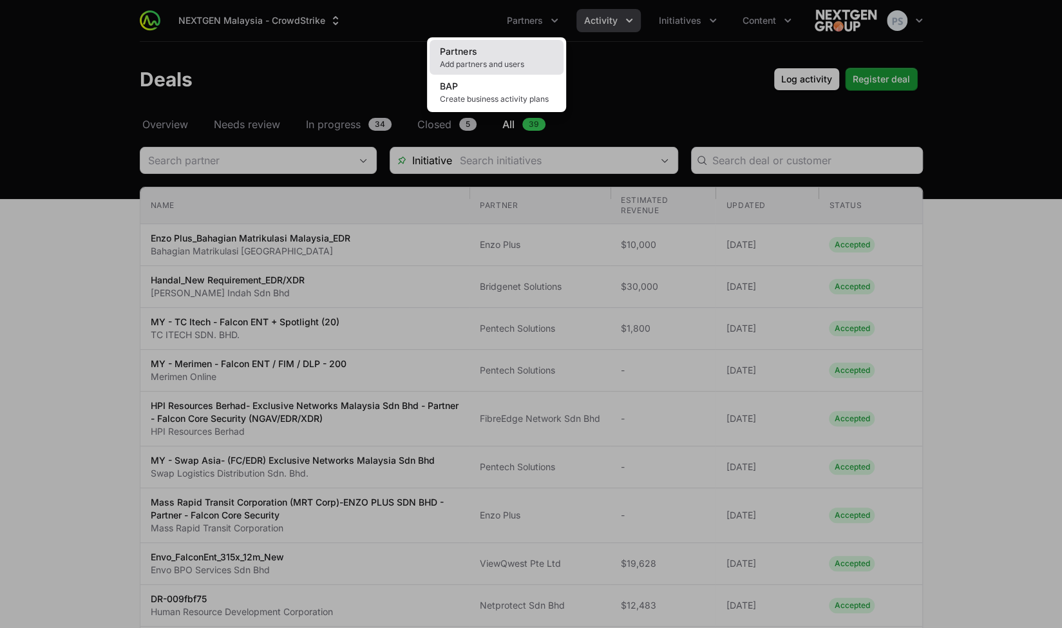
click at [492, 52] on link "Partners Add partners and users" at bounding box center [497, 57] width 134 height 35
